Goal: Transaction & Acquisition: Purchase product/service

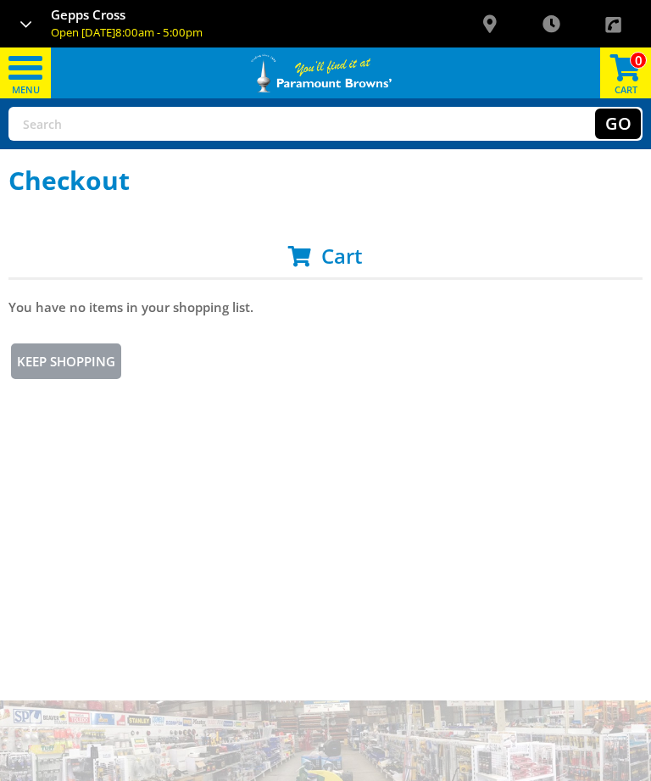
click at [638, 63] on span "0" at bounding box center [638, 60] width 17 height 17
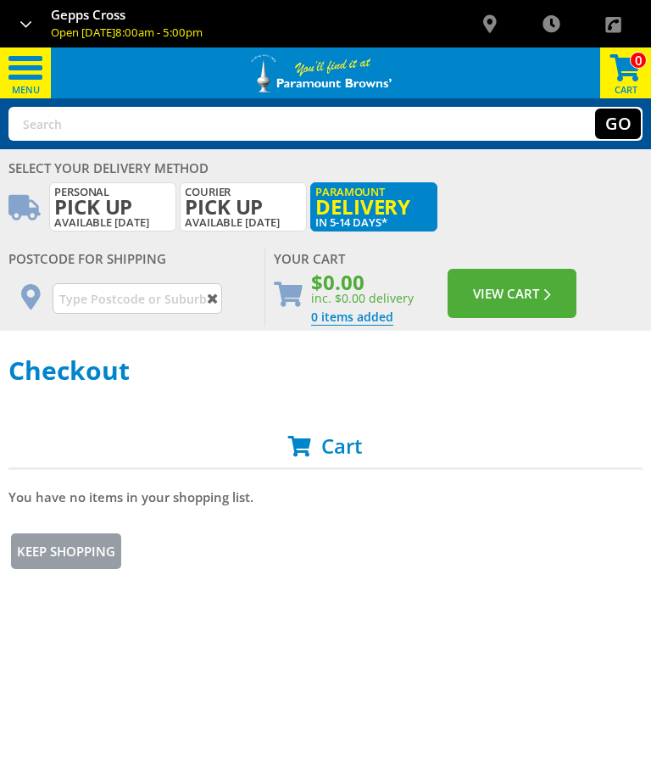
click at [93, 305] on input "text" at bounding box center [138, 298] width 170 height 31
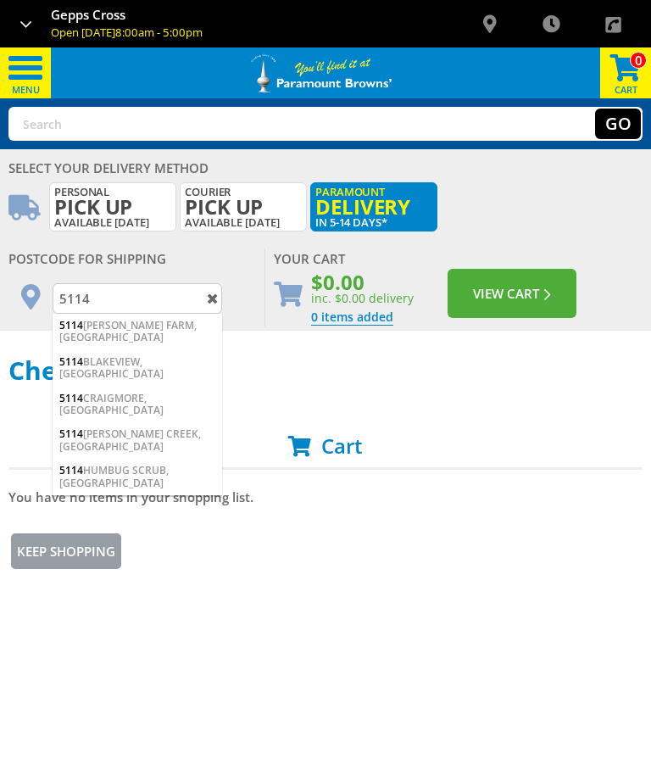
type input "5114"
click at [83, 325] on div "5114 ANDREWS FARM, SA" at bounding box center [138, 332] width 170 height 36
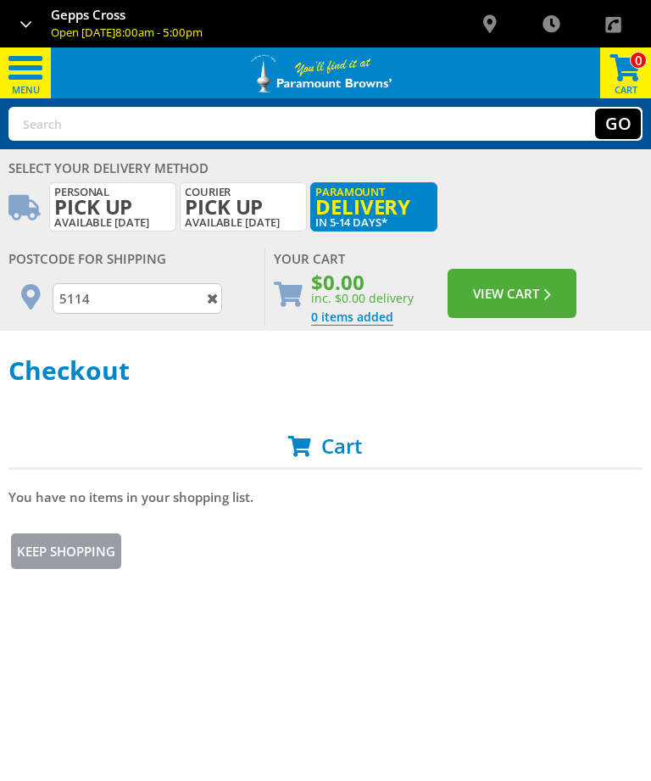
click at [46, 124] on input "text" at bounding box center [222, 124] width 424 height 31
type input "Outdoor cupboard"
click at [618, 124] on button "Go" at bounding box center [618, 124] width 46 height 31
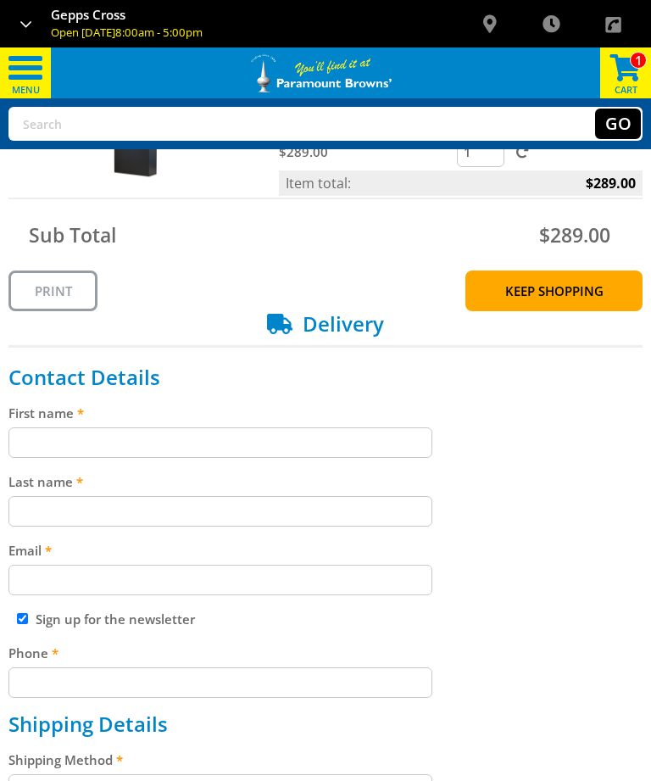
scroll to position [209, 0]
click at [42, 436] on input "First name" at bounding box center [220, 443] width 424 height 31
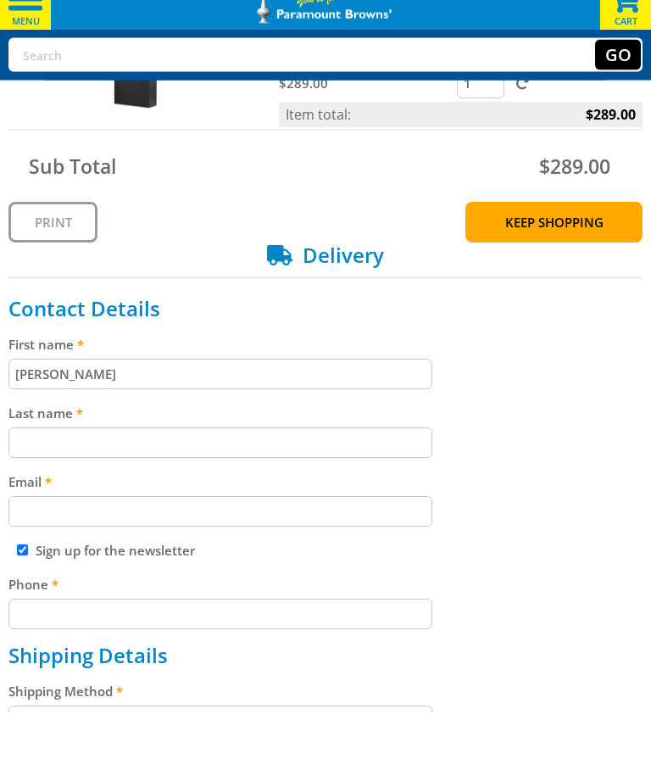
type input "Tania"
click at [205, 497] on input "Last name" at bounding box center [220, 512] width 424 height 31
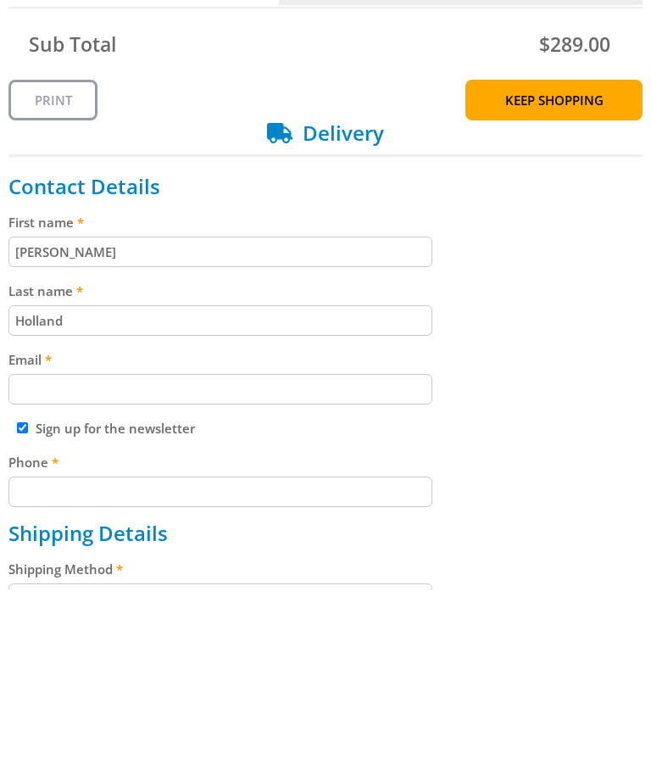
type input "Holland"
click at [257, 566] on input "Email" at bounding box center [220, 581] width 424 height 31
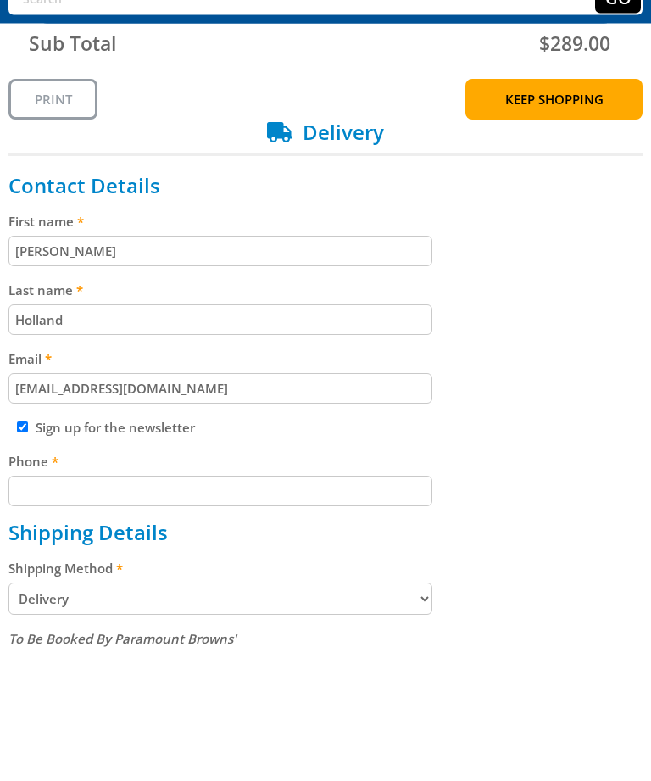
scroll to position [279, 0]
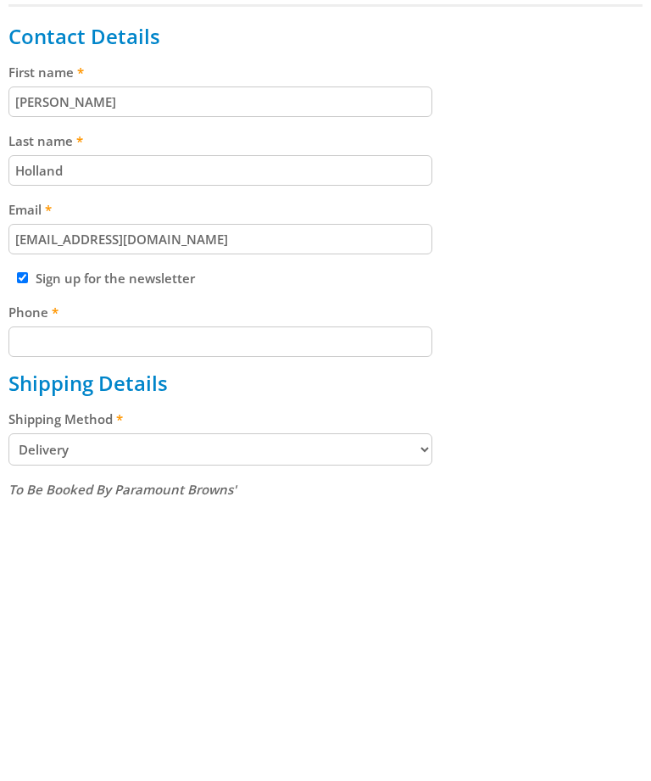
type input "[EMAIL_ADDRESS][DOMAIN_NAME]"
click at [312, 598] on input "Phone" at bounding box center [220, 613] width 424 height 31
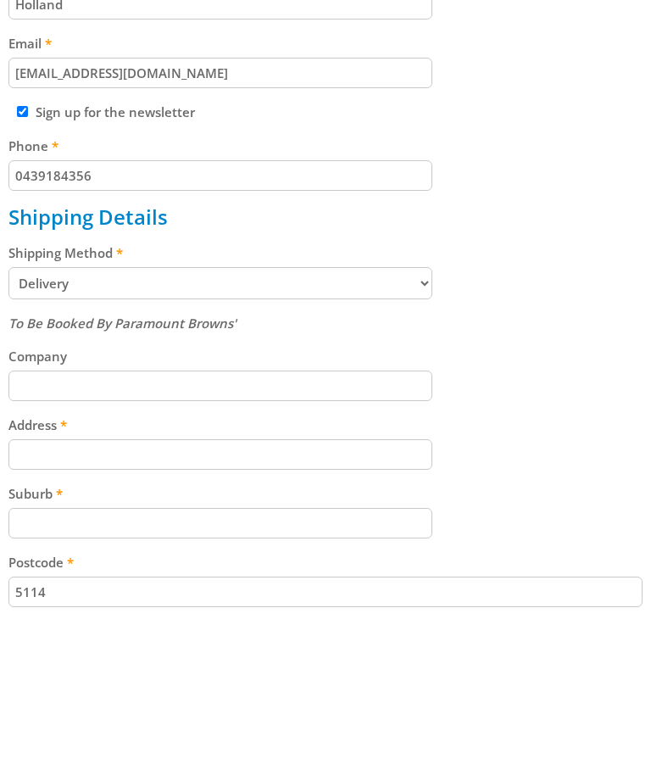
scroll to position [563, 0]
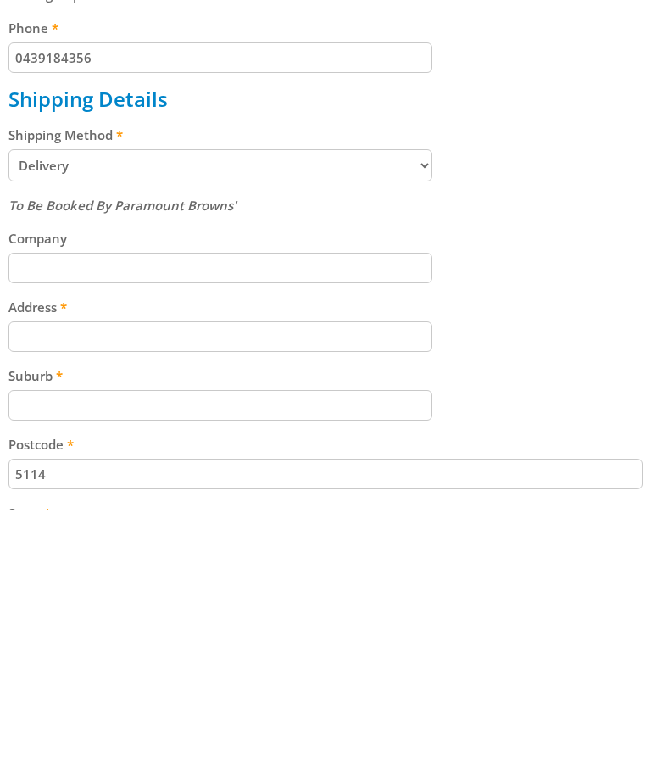
type input "0439184356"
click at [344, 593] on input "Address" at bounding box center [220, 608] width 424 height 31
type input "6 Lomond Street"
click at [260, 637] on label "Suburb" at bounding box center [325, 647] width 634 height 20
click at [260, 661] on input "Suburb" at bounding box center [220, 676] width 424 height 31
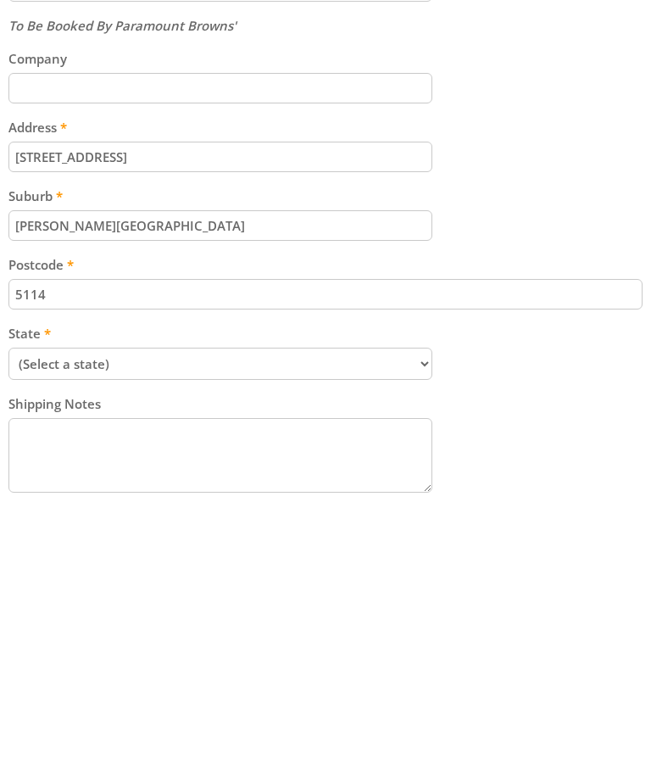
type input "[PERSON_NAME][GEOGRAPHIC_DATA]"
click at [327, 619] on select "(Select a state) South Australia Victoria New South Wales Queensland Western Au…" at bounding box center [220, 635] width 424 height 32
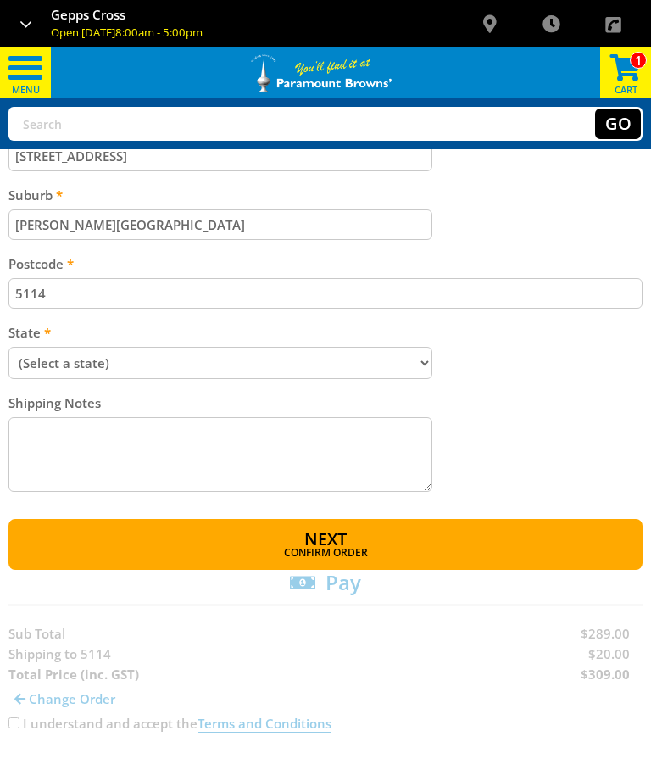
select select "SA"
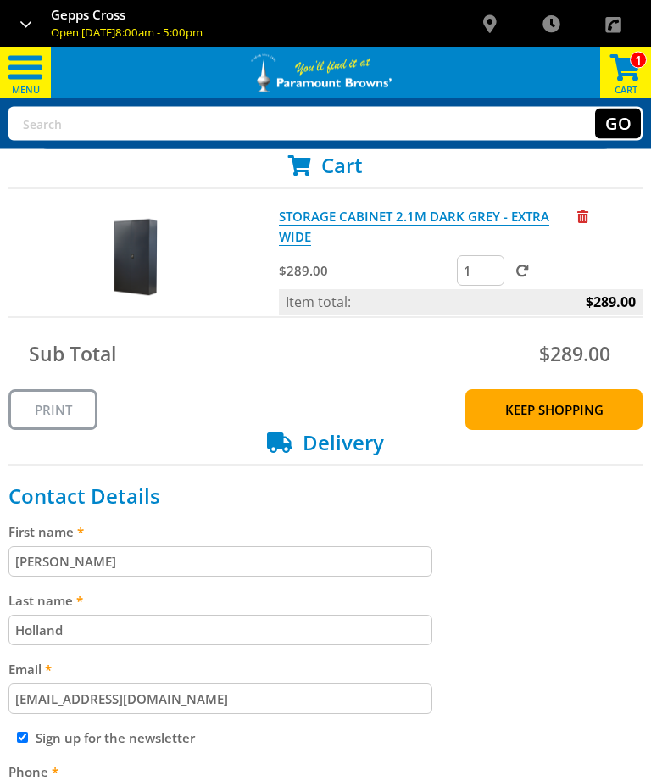
scroll to position [0, 0]
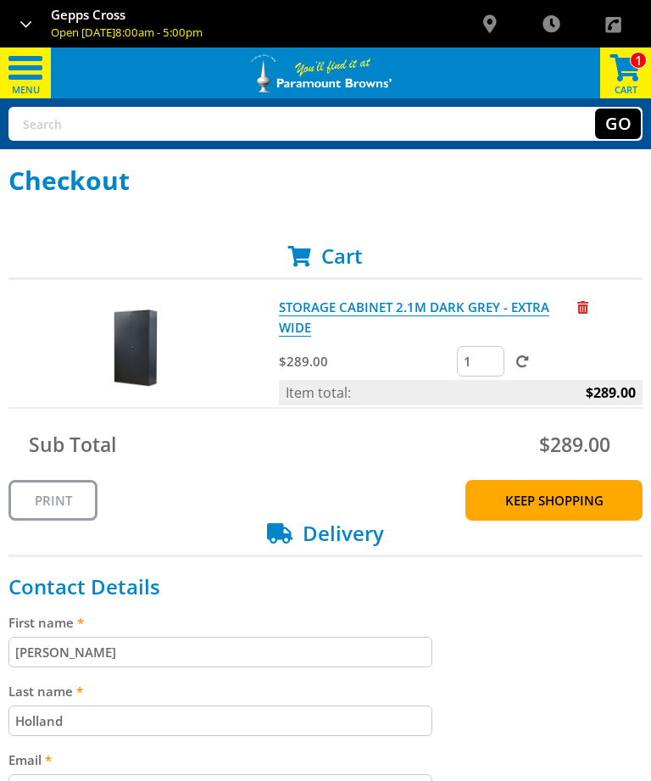
click at [503, 305] on link "STORAGE CABINET 2.1M DARK GREY - EXTRA WIDE" at bounding box center [414, 317] width 270 height 38
click at [636, 74] on span at bounding box center [625, 65] width 51 height 37
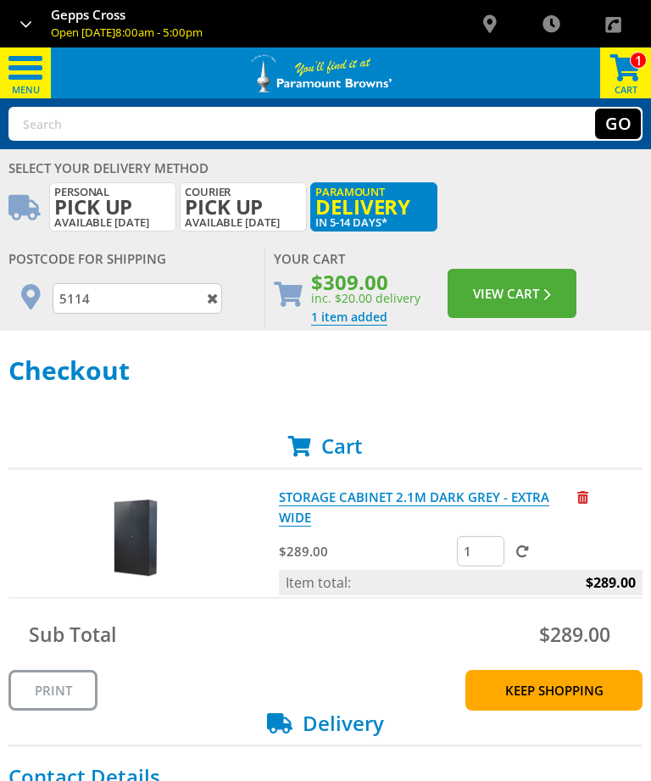
click at [371, 282] on span "$309.00" at bounding box center [365, 282] width 109 height 16
click at [522, 290] on button "View Cart" at bounding box center [512, 293] width 129 height 49
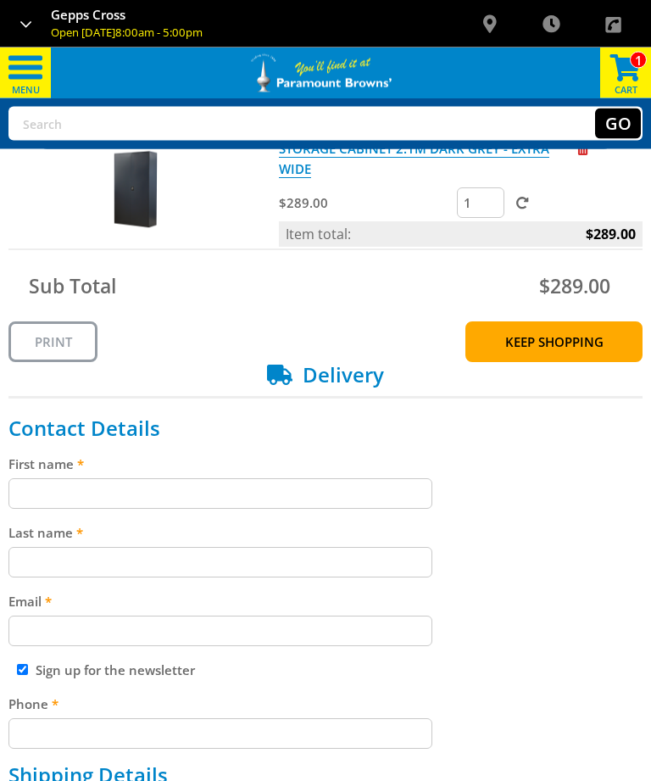
scroll to position [165, 0]
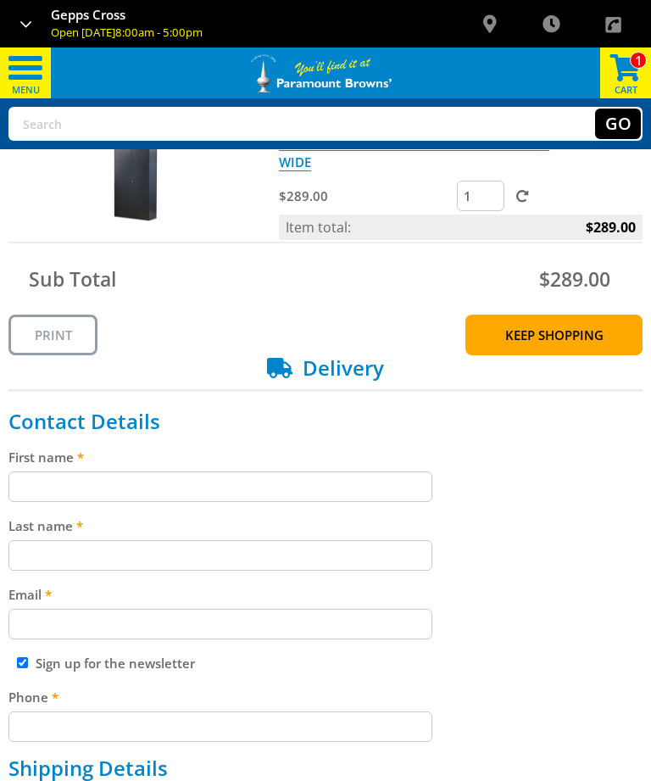
click at [276, 480] on input "First name" at bounding box center [220, 486] width 424 height 31
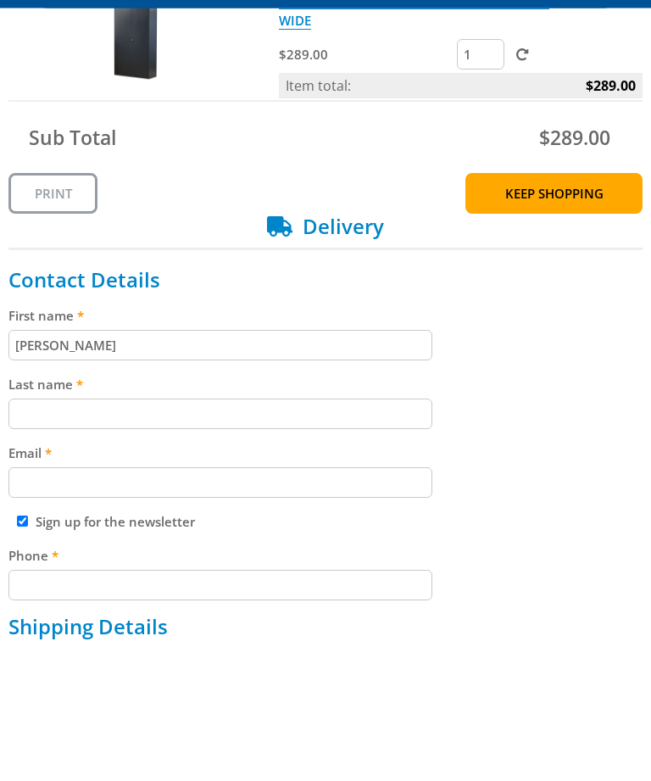
type input "[PERSON_NAME]"
click at [159, 540] on input "Last name" at bounding box center [220, 555] width 424 height 31
type input "Holland"
click at [233, 609] on input "Email" at bounding box center [220, 624] width 424 height 31
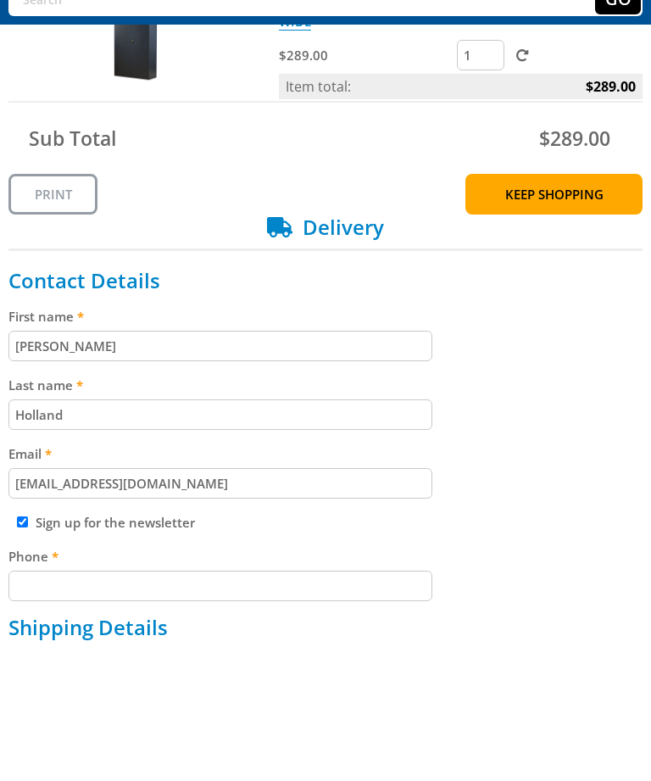
scroll to position [184, 0]
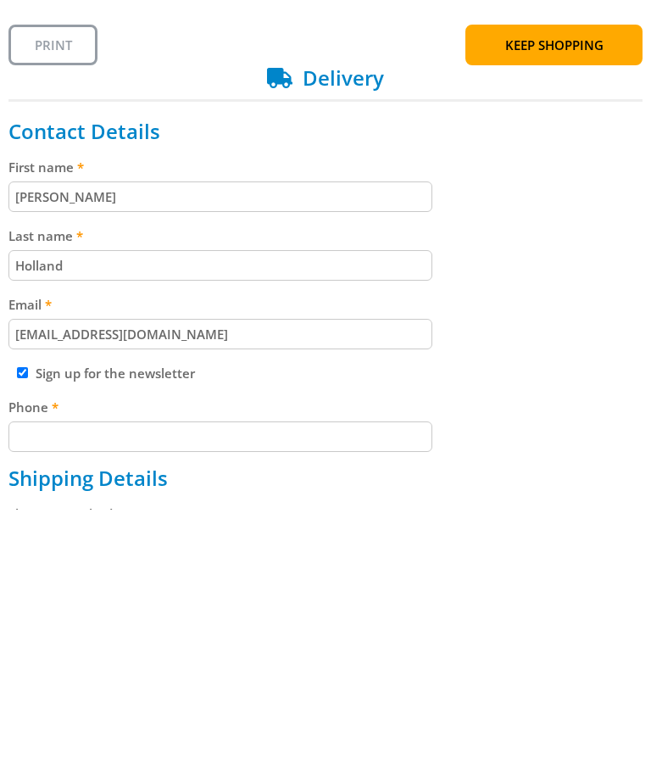
type input "[EMAIL_ADDRESS][DOMAIN_NAME]"
click at [503, 497] on label "Last name" at bounding box center [325, 507] width 634 height 20
click at [432, 521] on input "Holland" at bounding box center [220, 536] width 424 height 31
click at [193, 693] on input "Phone" at bounding box center [220, 708] width 424 height 31
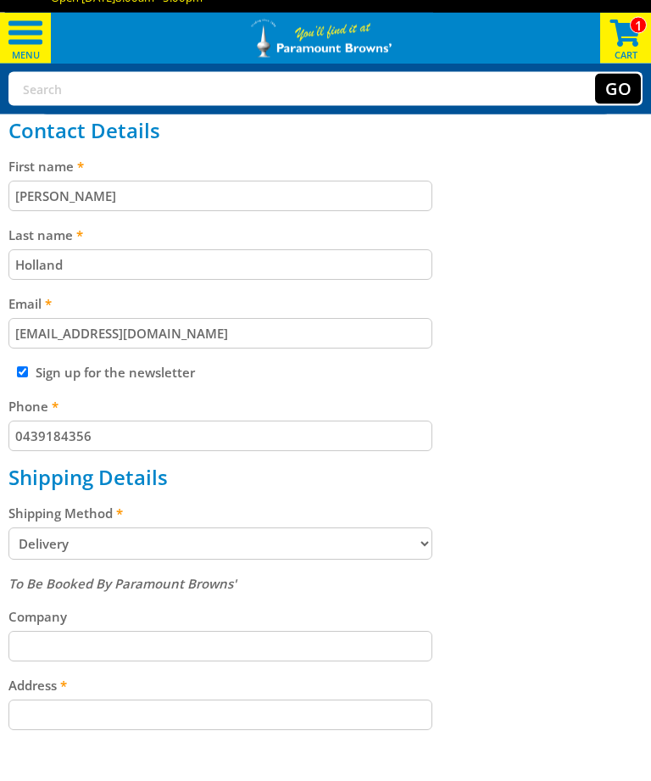
scroll to position [422, 0]
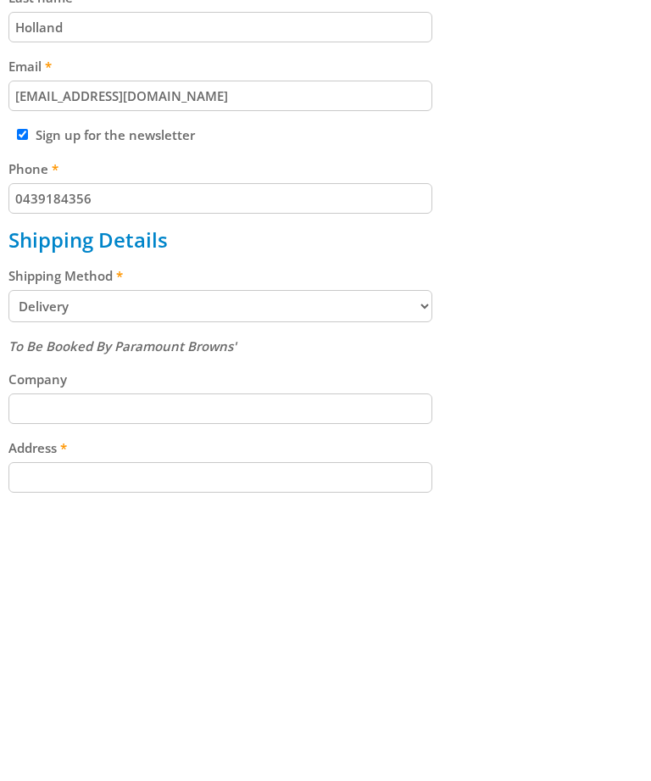
type input "0439184356"
click at [355, 665] on input "Company" at bounding box center [220, 680] width 424 height 31
click at [311, 733] on input "Address" at bounding box center [220, 748] width 424 height 31
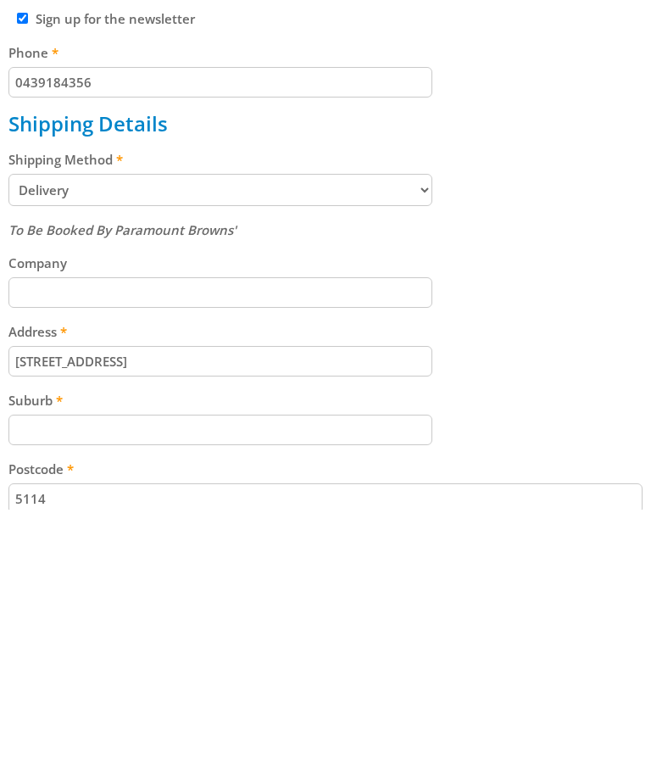
type input "6 Lomond street"
click at [240, 686] on input "Suburb" at bounding box center [220, 701] width 424 height 31
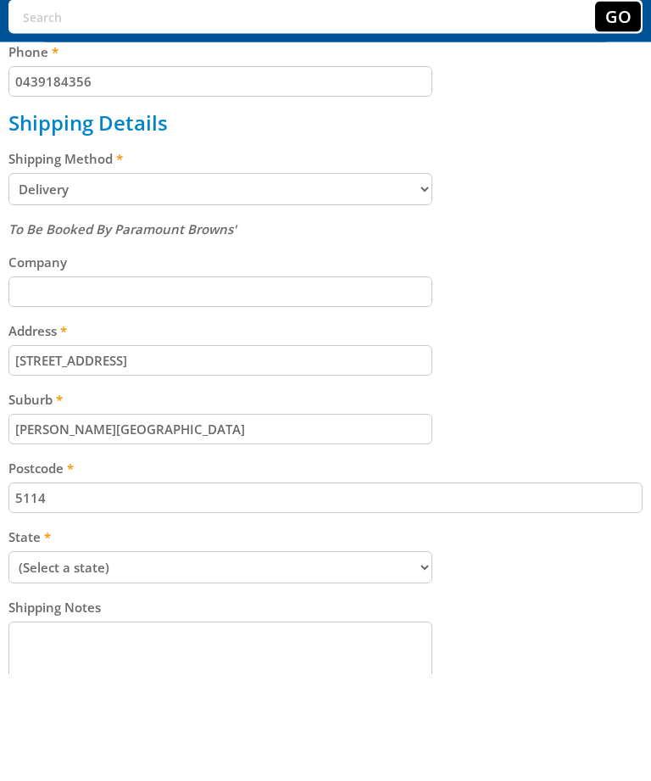
scroll to position [723, 0]
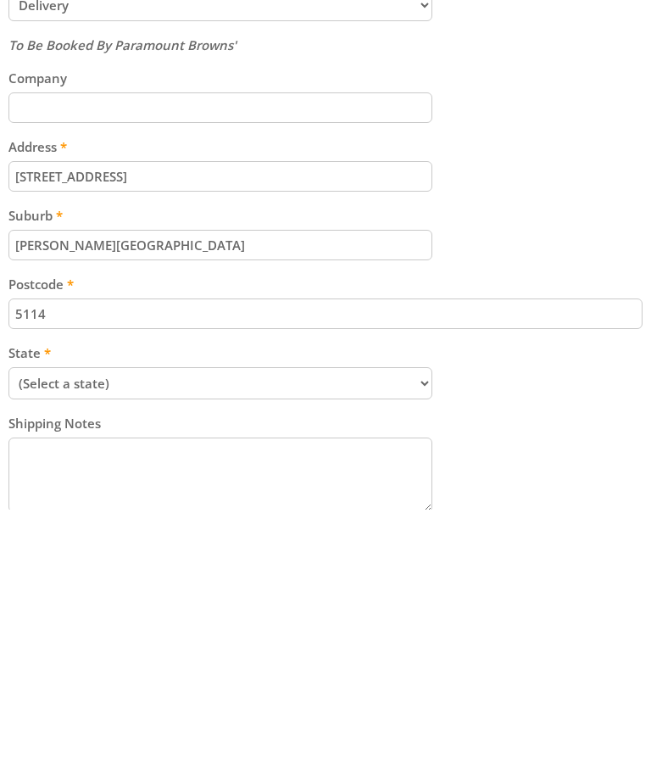
type input "Andrews Farm"
click at [411, 638] on select "(Select a state) South Australia Victoria New South Wales Queensland Western Au…" at bounding box center [220, 654] width 424 height 32
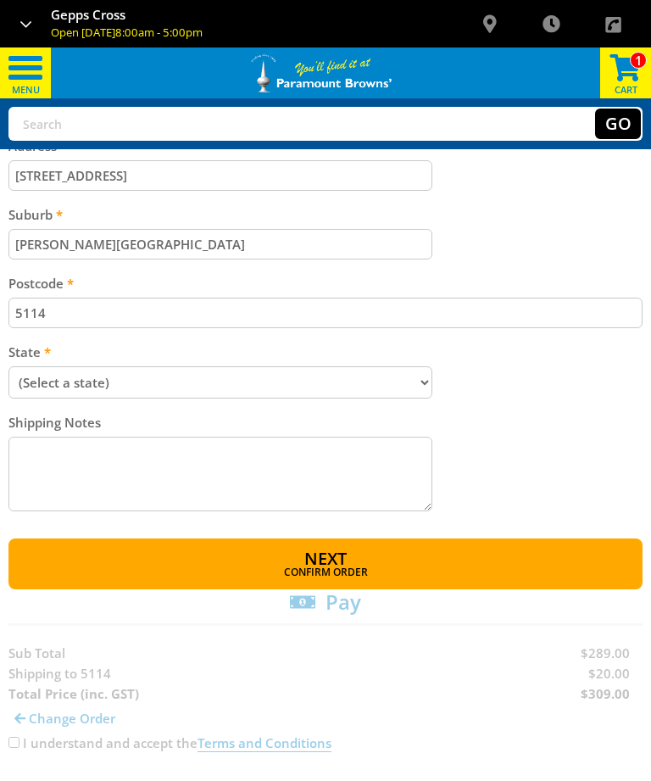
select select "SA"
click at [365, 559] on button "Next Confirm order" at bounding box center [325, 563] width 634 height 51
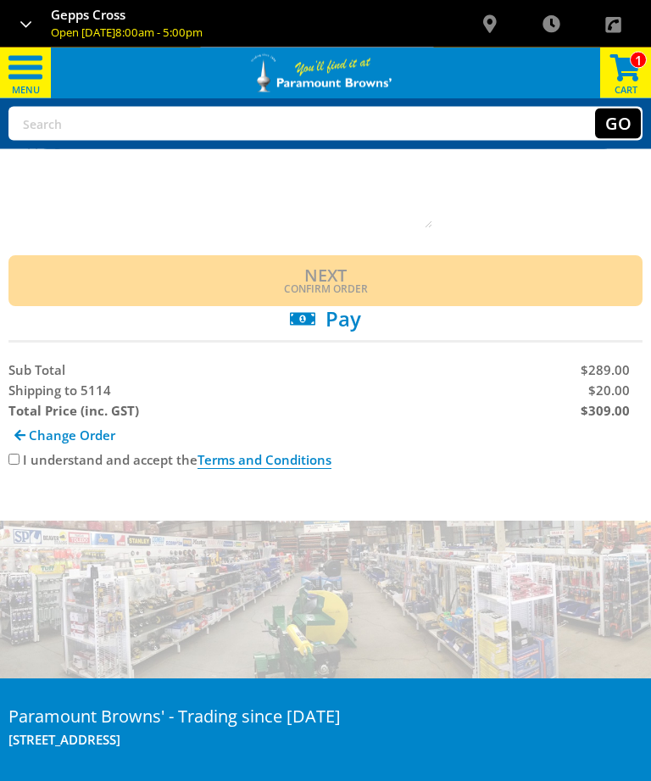
scroll to position [1301, 0]
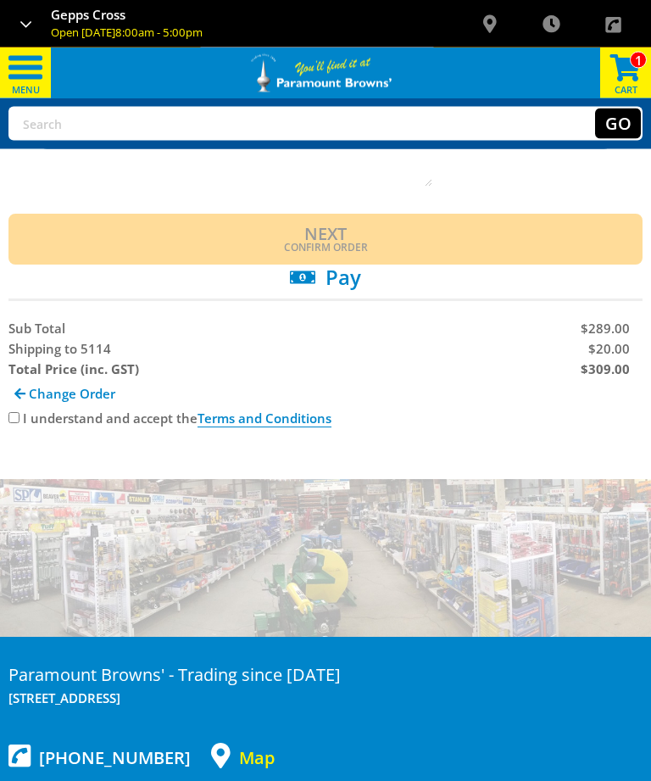
click at [27, 416] on label "I understand and accept the Terms and Conditions" at bounding box center [177, 419] width 309 height 18
click at [20, 416] on input "I understand and accept the Terms and Conditions" at bounding box center [13, 418] width 11 height 11
checkbox input "true"
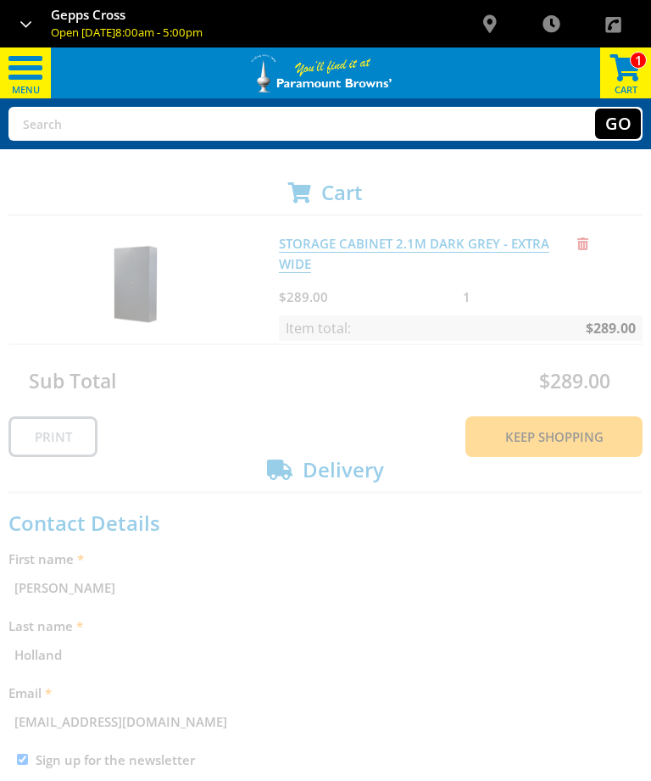
scroll to position [0, 0]
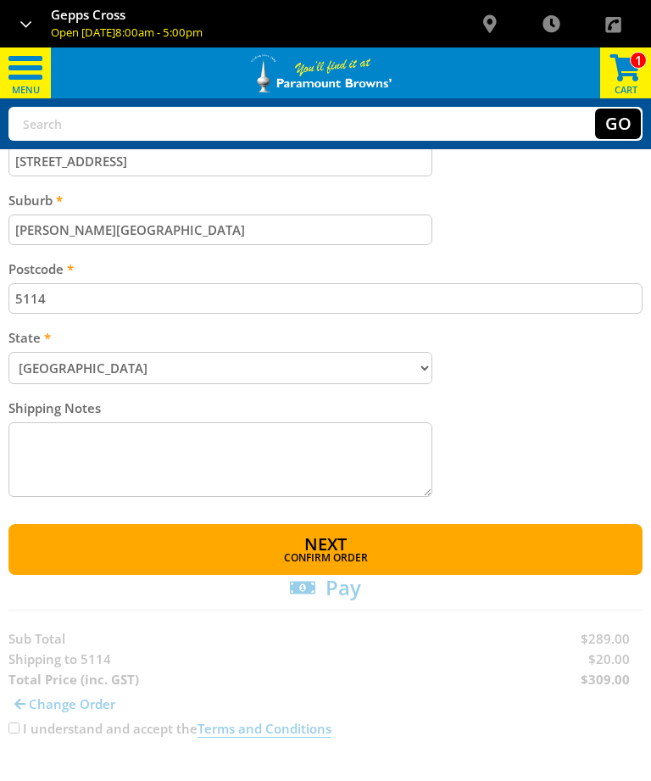
scroll to position [1040, 0]
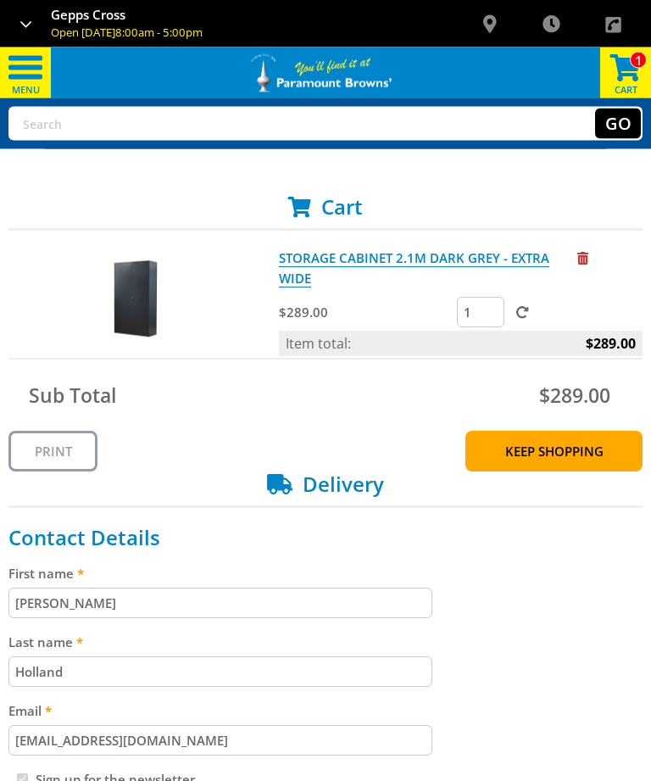
scroll to position [0, 0]
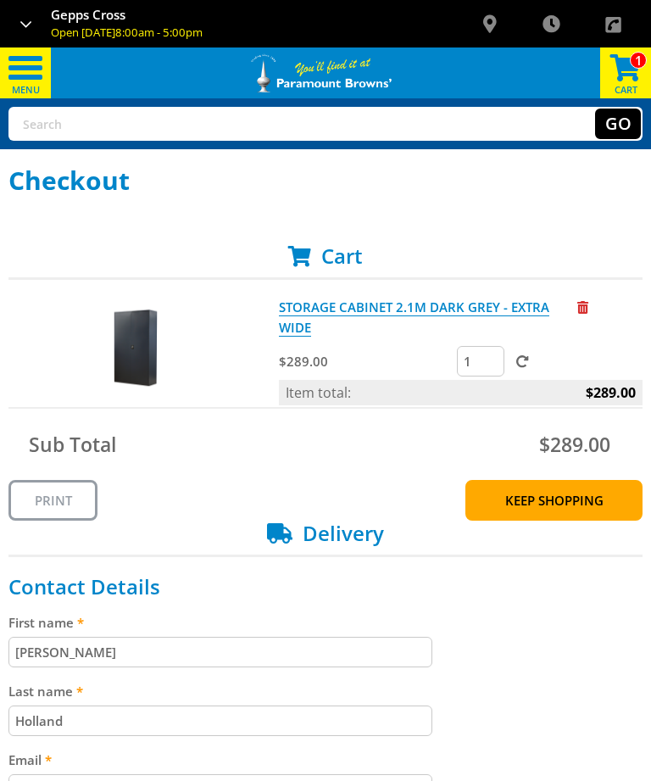
click at [472, 311] on link "STORAGE CABINET 2.1M DARK GREY - EXTRA WIDE" at bounding box center [414, 317] width 270 height 38
